Goal: Check status: Check status

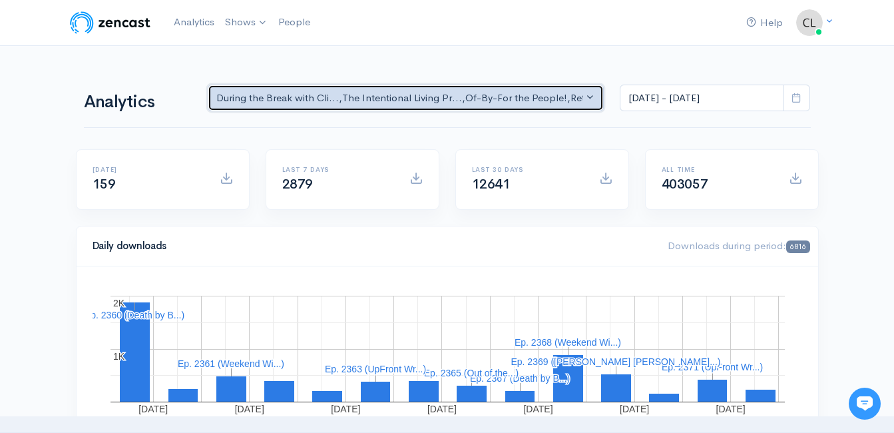
click at [324, 92] on div "During the Break with Cli... , The Intentional Living Pr... , Of-By-For the Peo…" at bounding box center [399, 98] width 367 height 15
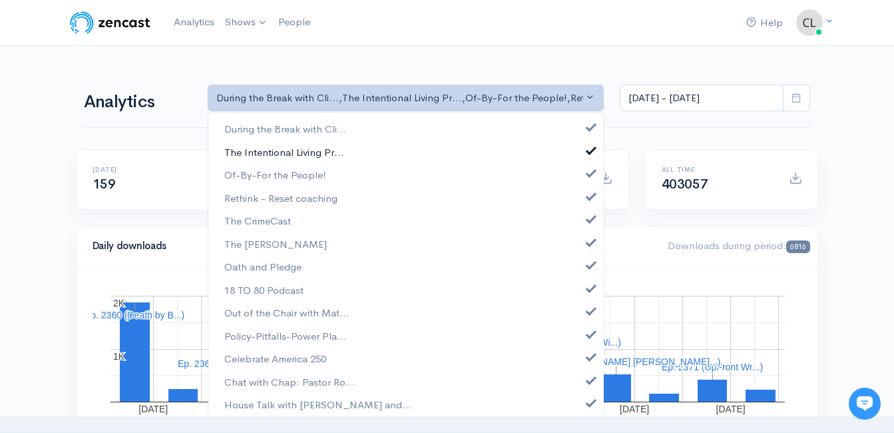
click at [319, 156] on span "The Intentional Living Pr..." at bounding box center [284, 151] width 120 height 15
drag, startPoint x: 306, startPoint y: 197, endPoint x: 284, endPoint y: 209, distance: 25.0
click at [304, 198] on span "Rethink - Reset coaching" at bounding box center [280, 197] width 113 height 15
drag, startPoint x: 260, startPoint y: 220, endPoint x: 261, endPoint y: 239, distance: 19.3
click at [261, 220] on span "The CrimeCast" at bounding box center [257, 221] width 67 height 15
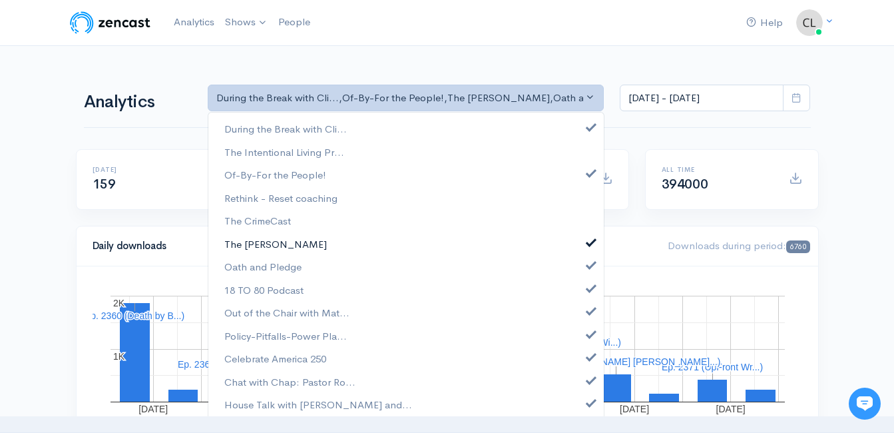
click at [259, 242] on span "The [PERSON_NAME]" at bounding box center [275, 243] width 103 height 15
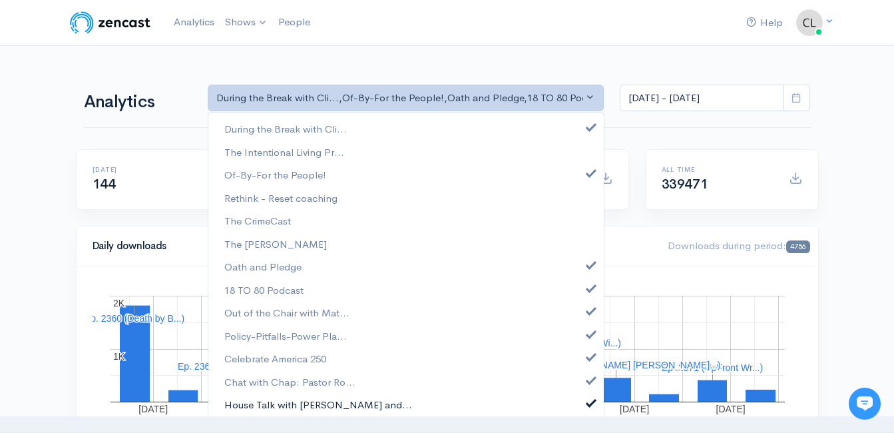
click at [237, 408] on span "House Talk with [PERSON_NAME] and..." at bounding box center [318, 404] width 188 height 15
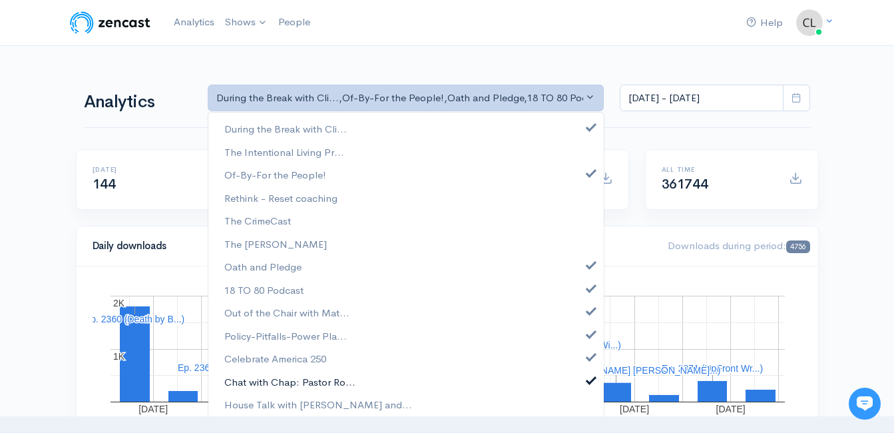
drag, startPoint x: 246, startPoint y: 385, endPoint x: 246, endPoint y: 374, distance: 11.3
click at [246, 385] on span "Chat with Chap: Pastor Ro..." at bounding box center [289, 381] width 131 height 15
click at [253, 354] on span "Celebrate America 250" at bounding box center [275, 358] width 102 height 15
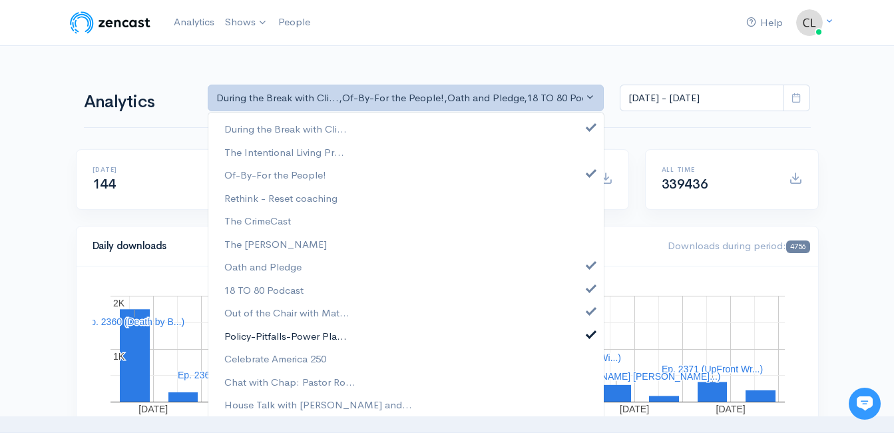
click at [262, 337] on span "Policy-Pitfalls-Power Pla..." at bounding box center [285, 335] width 122 height 15
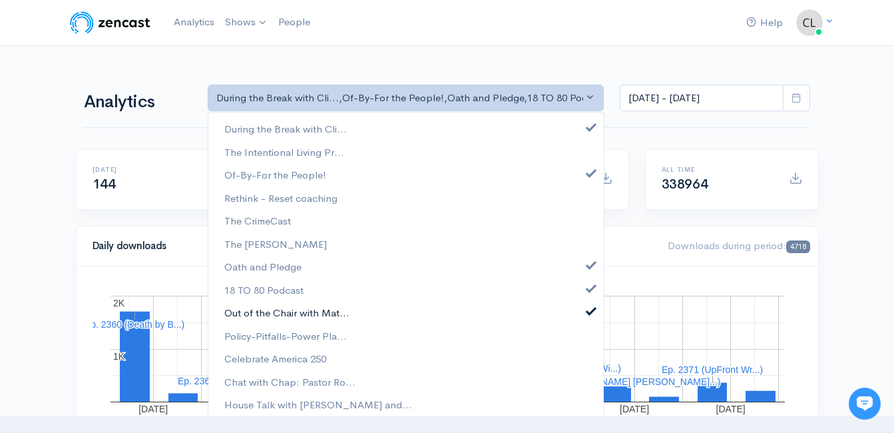
click at [268, 310] on span "Out of the Chair with Mat..." at bounding box center [286, 313] width 125 height 15
click at [267, 283] on span "18 TO 80 Podcast" at bounding box center [263, 289] width 79 height 15
click at [264, 258] on link "Oath and Pledge" at bounding box center [405, 267] width 395 height 23
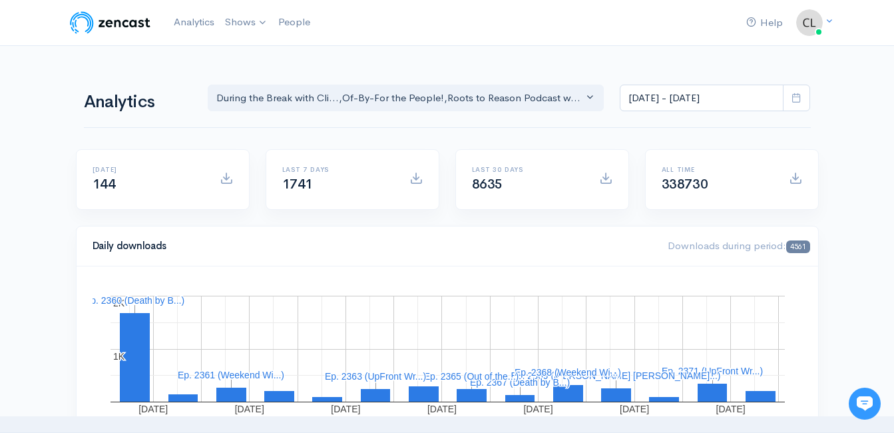
click at [802, 93] on span at bounding box center [796, 98] width 27 height 27
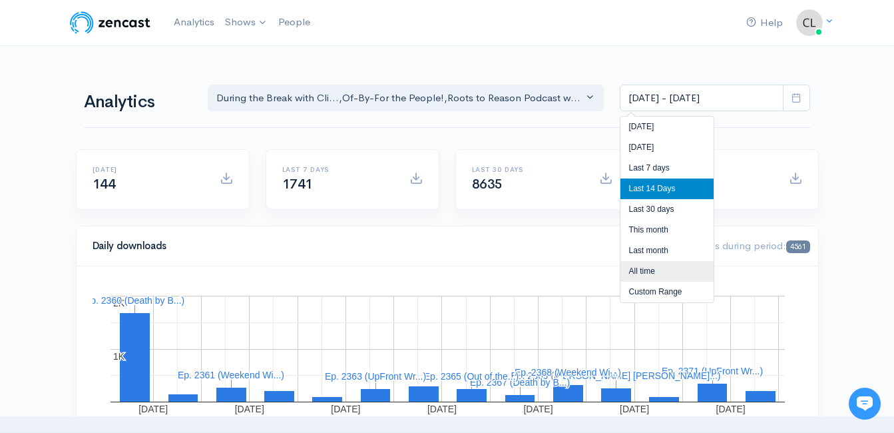
click at [635, 272] on li "All time" at bounding box center [666, 271] width 93 height 21
type input "[DATE] - [DATE]"
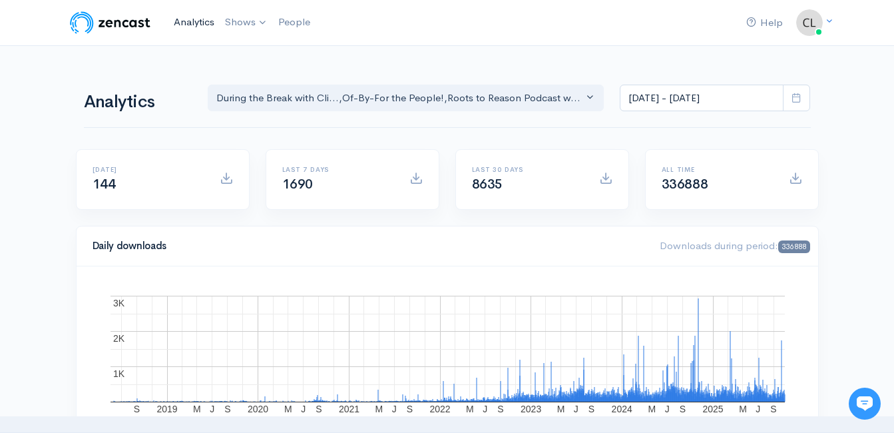
click at [184, 25] on link "Analytics" at bounding box center [193, 22] width 51 height 29
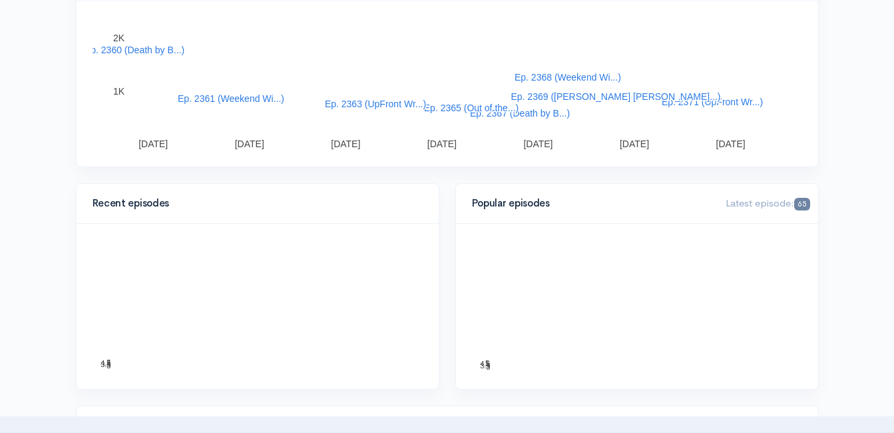
scroll to position [266, 0]
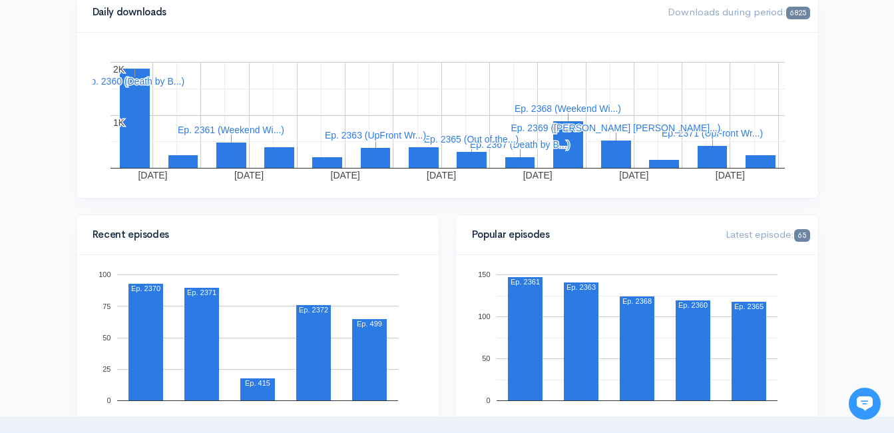
scroll to position [266, 0]
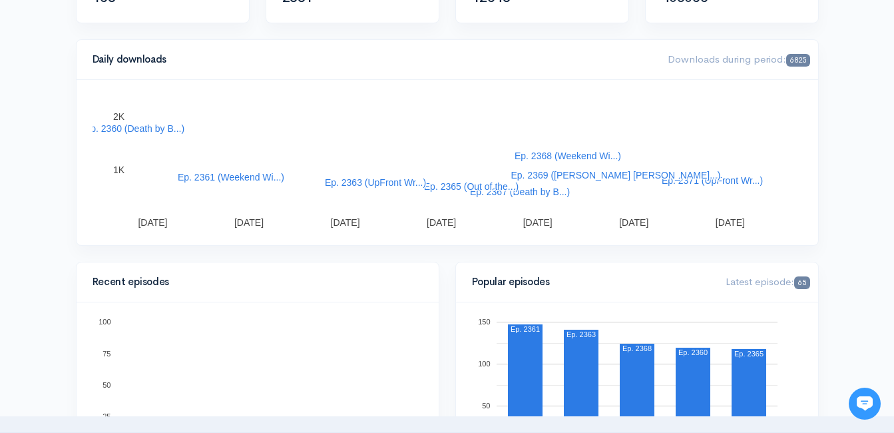
scroll to position [266, 0]
